Goal: Task Accomplishment & Management: Use online tool/utility

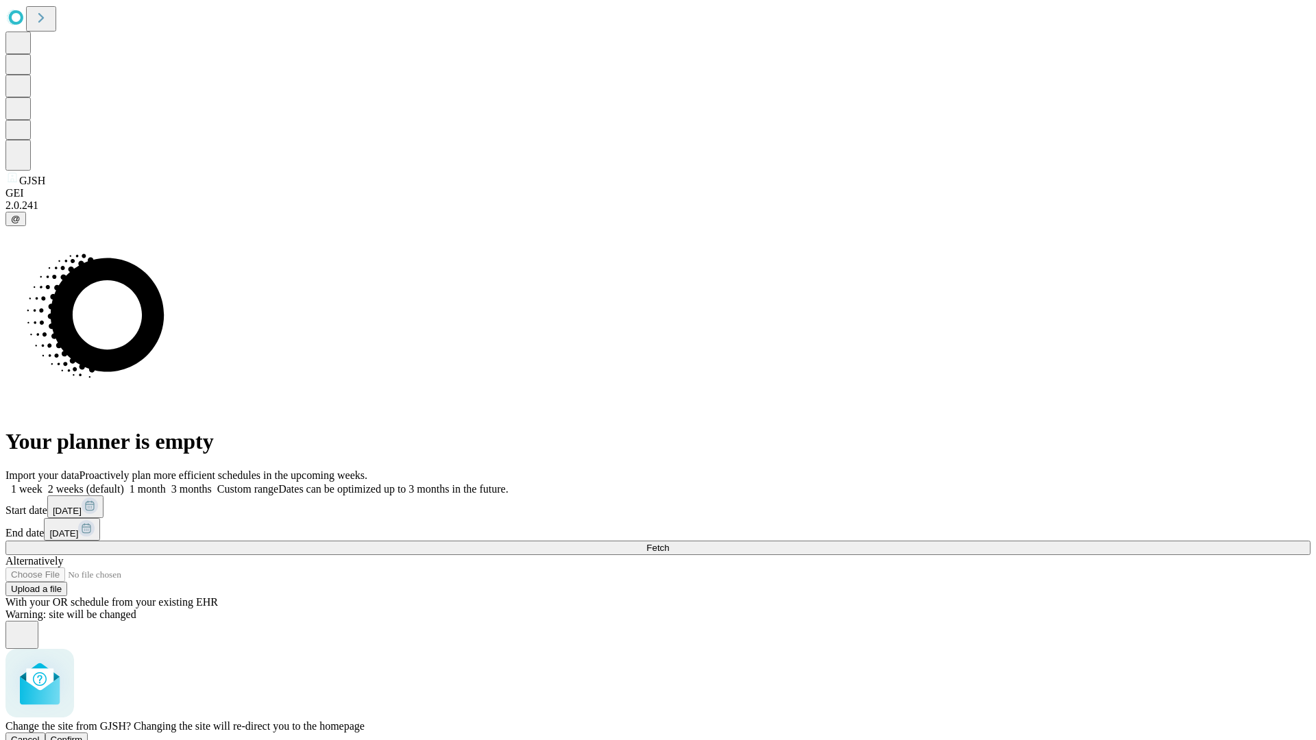
click at [83, 735] on span "Confirm" at bounding box center [67, 740] width 32 height 10
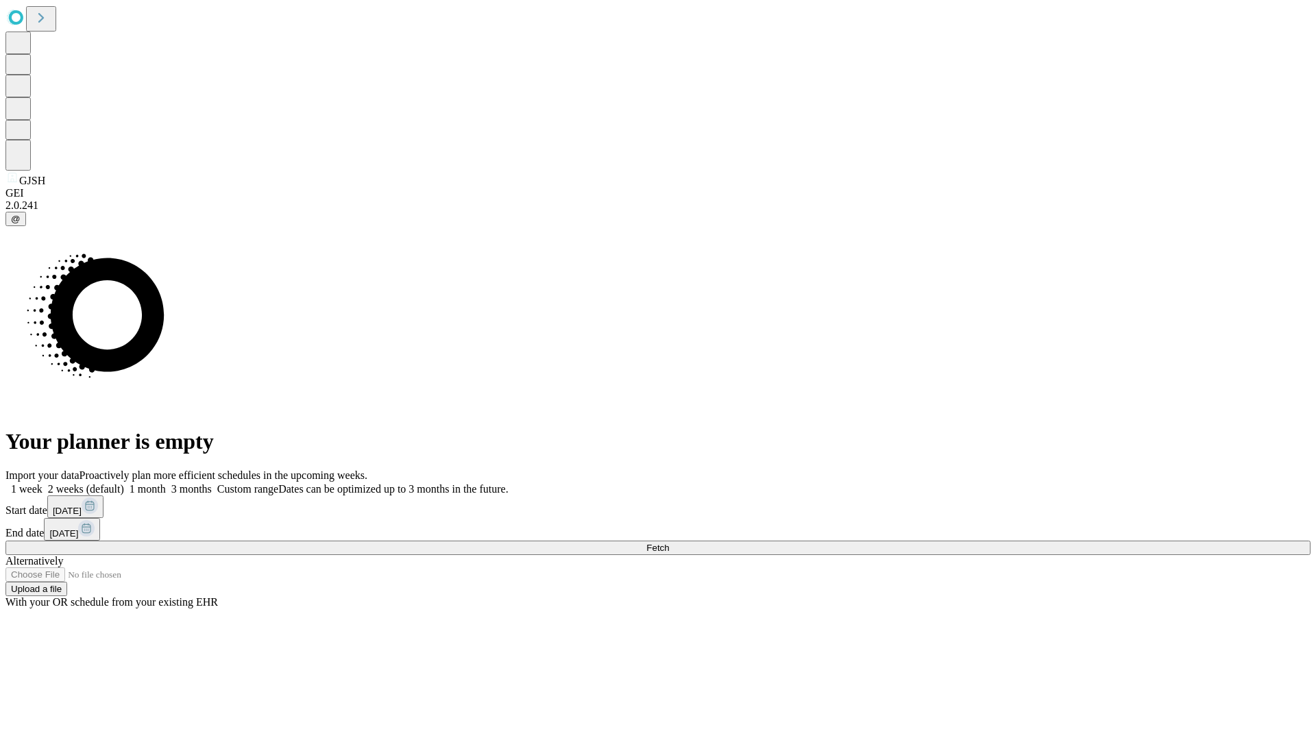
click at [42, 483] on label "1 week" at bounding box center [23, 489] width 37 height 12
click at [669, 543] on span "Fetch" at bounding box center [657, 548] width 23 height 10
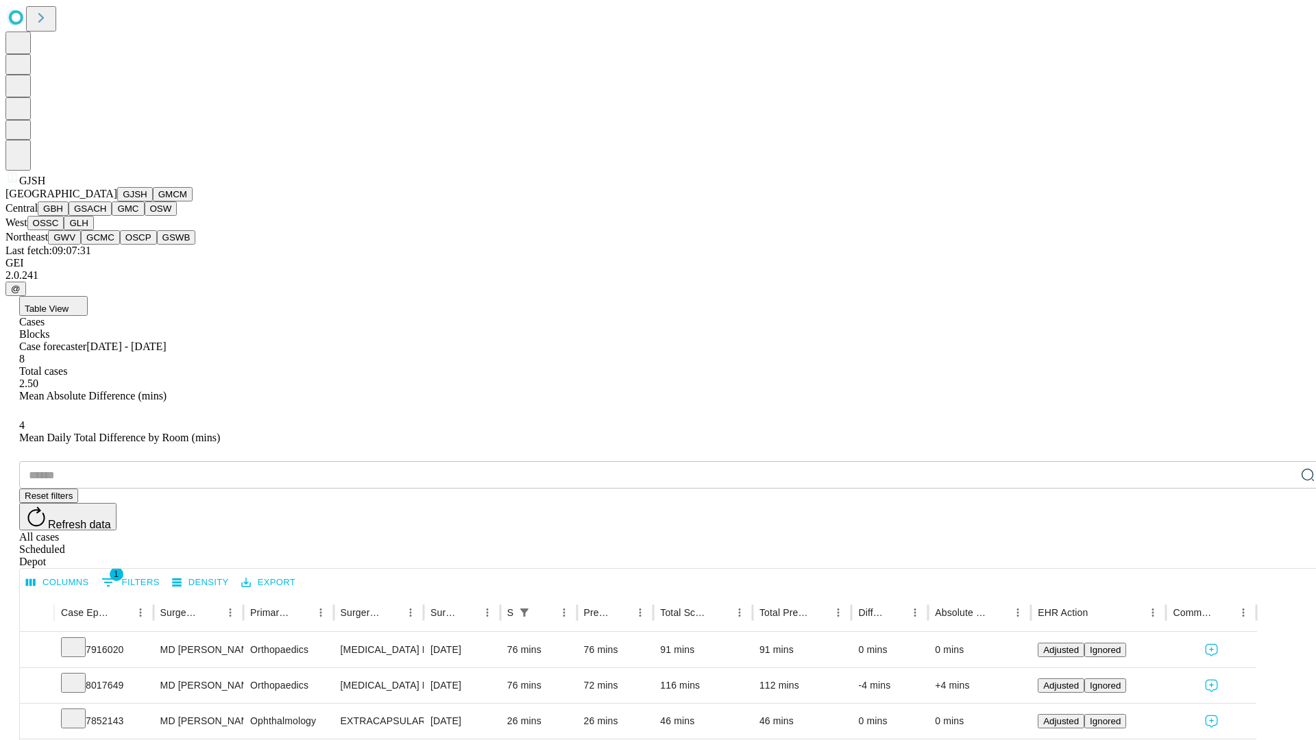
click at [153, 201] on button "GMCM" at bounding box center [173, 194] width 40 height 14
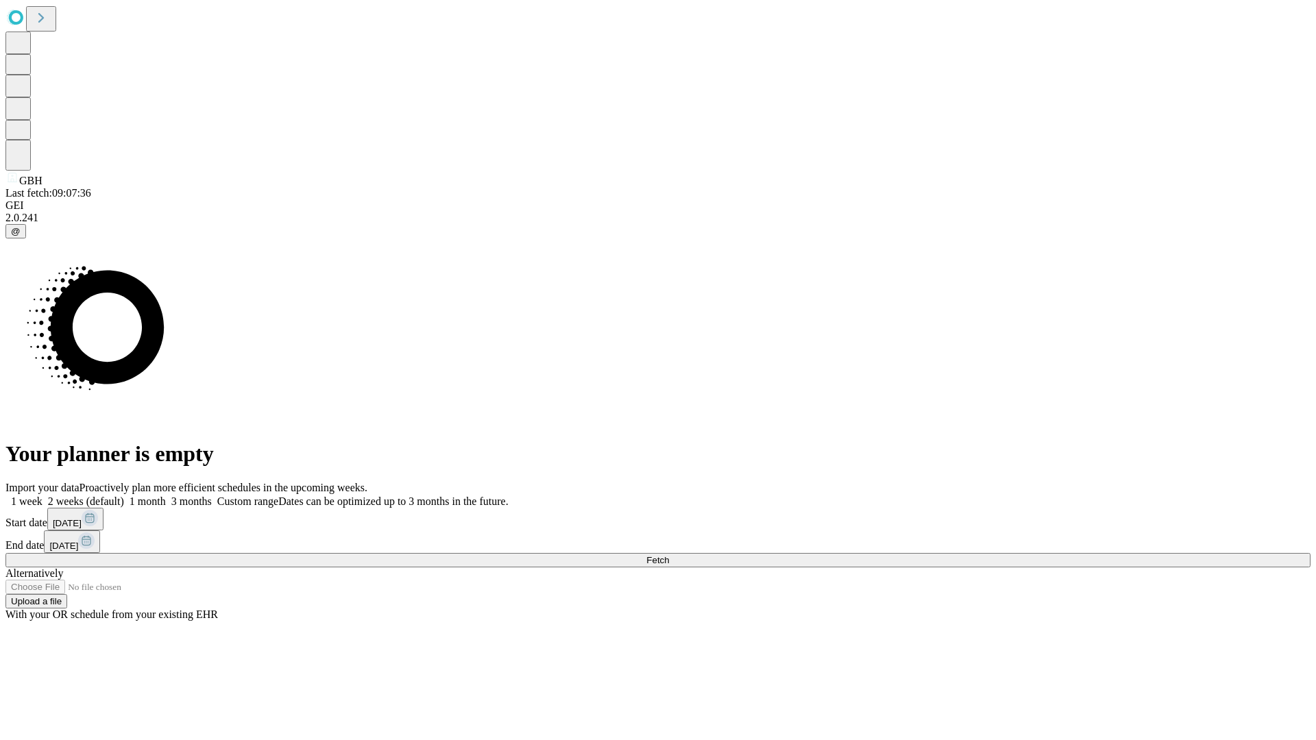
click at [42, 495] on label "1 week" at bounding box center [23, 501] width 37 height 12
click at [669, 555] on span "Fetch" at bounding box center [657, 560] width 23 height 10
click at [42, 495] on label "1 week" at bounding box center [23, 501] width 37 height 12
click at [669, 555] on span "Fetch" at bounding box center [657, 560] width 23 height 10
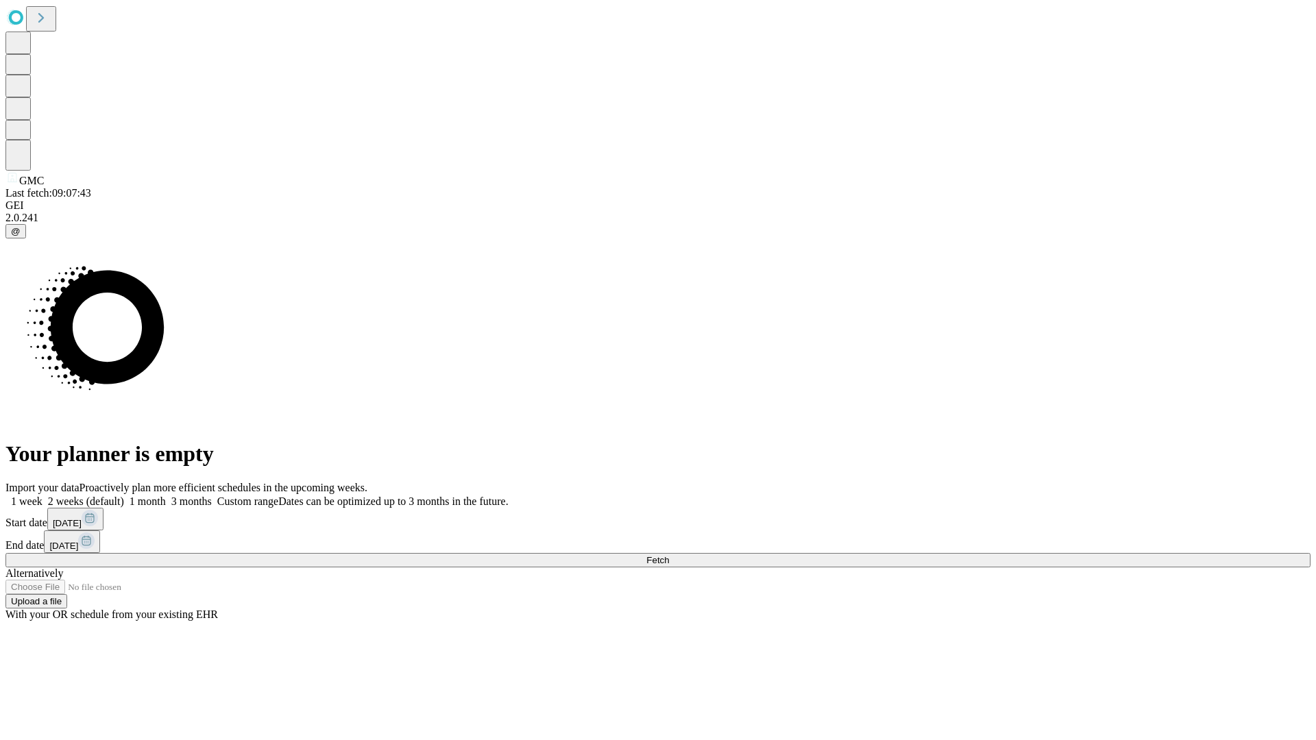
click at [42, 495] on label "1 week" at bounding box center [23, 501] width 37 height 12
click at [669, 555] on span "Fetch" at bounding box center [657, 560] width 23 height 10
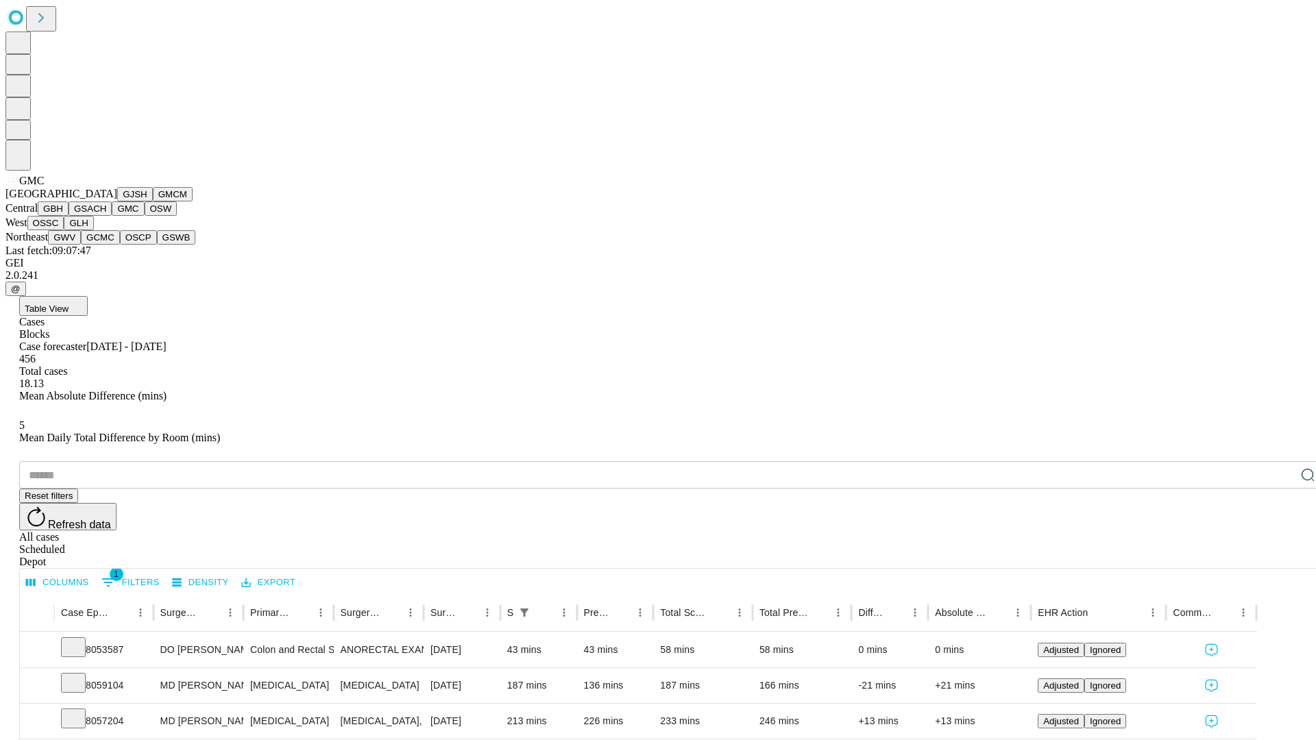
click at [145, 216] on button "OSW" at bounding box center [161, 208] width 33 height 14
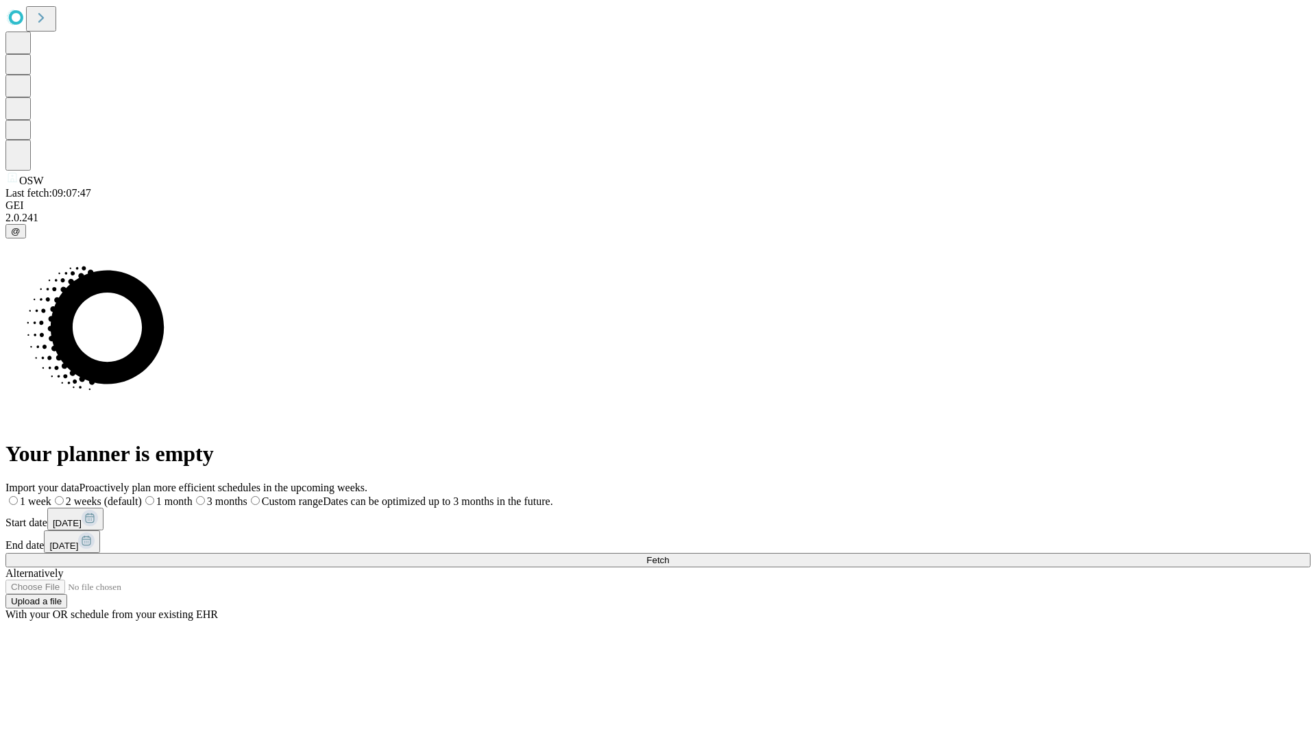
click at [51, 495] on label "1 week" at bounding box center [28, 501] width 46 height 12
click at [669, 555] on span "Fetch" at bounding box center [657, 560] width 23 height 10
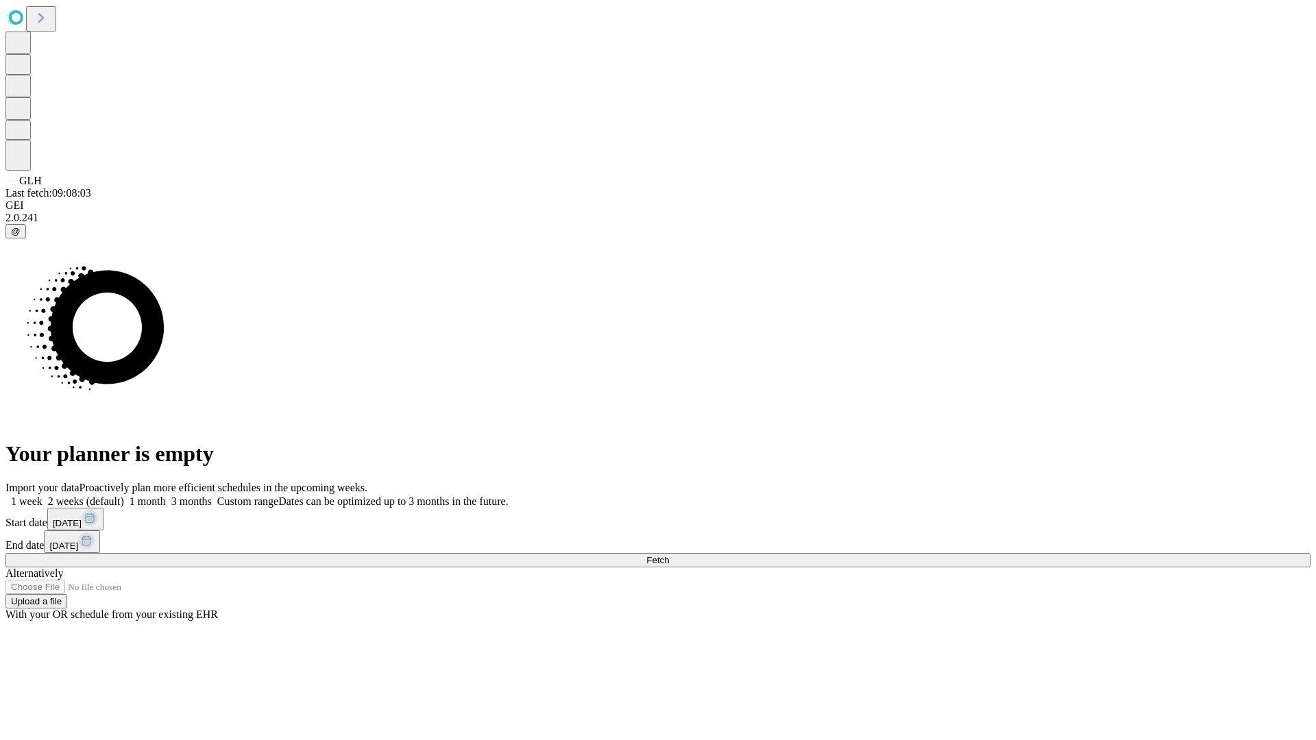
click at [42, 495] on label "1 week" at bounding box center [23, 501] width 37 height 12
click at [669, 555] on span "Fetch" at bounding box center [657, 560] width 23 height 10
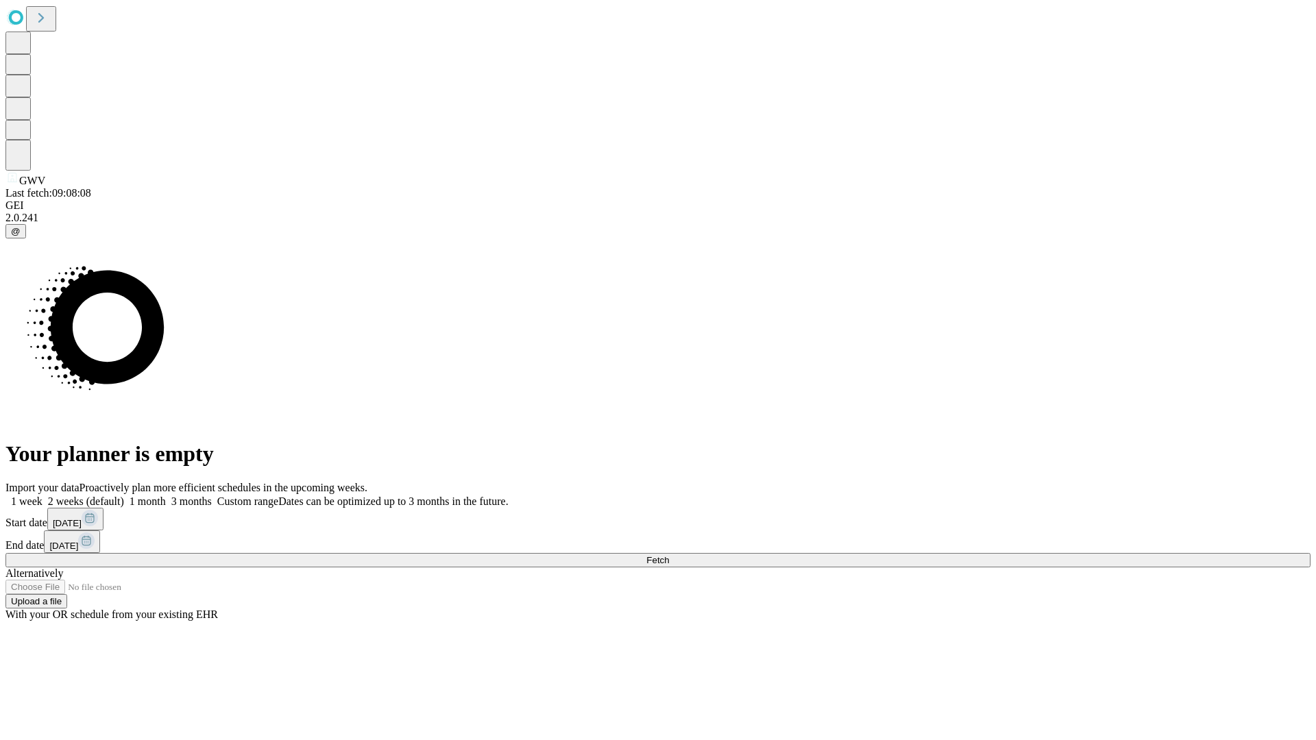
click at [669, 555] on span "Fetch" at bounding box center [657, 560] width 23 height 10
